Goal: Navigation & Orientation: Find specific page/section

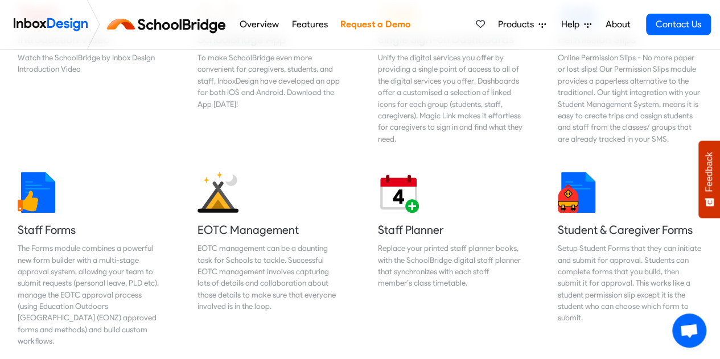
scroll to position [512, 0]
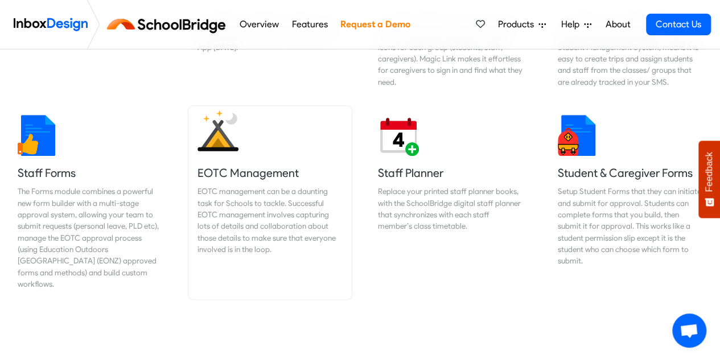
click at [269, 192] on div "EOTC management can be a daunting task for Schools to tackle. Successful EOTC m…" at bounding box center [269, 220] width 145 height 69
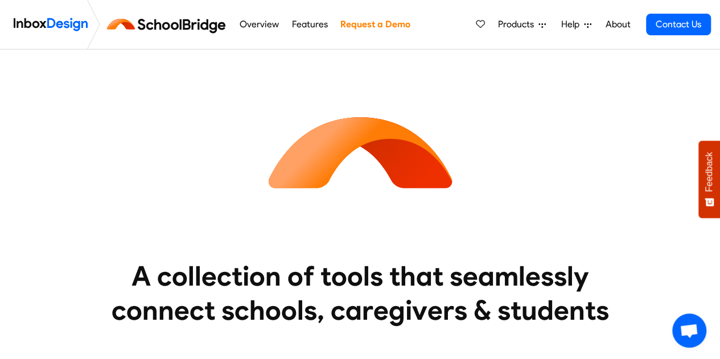
click at [254, 23] on link "Overview" at bounding box center [259, 24] width 46 height 23
click at [262, 24] on link "Overview" at bounding box center [259, 24] width 46 height 23
click at [157, 29] on img at bounding box center [169, 24] width 128 height 27
